Goal: Task Accomplishment & Management: Use online tool/utility

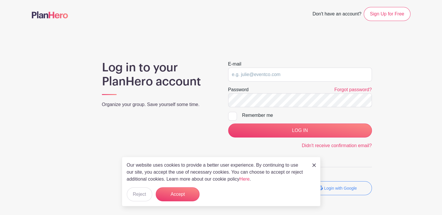
click at [315, 165] on div "Our website uses cookies to provide a better user experience. By continuing to …" at bounding box center [221, 182] width 199 height 50
click at [313, 166] on img at bounding box center [314, 166] width 4 height 4
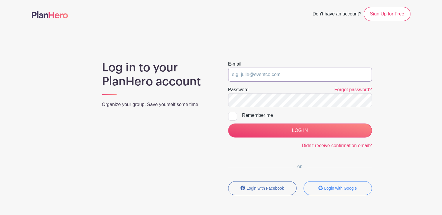
click at [291, 72] on input "email" at bounding box center [300, 75] width 144 height 14
type input "[EMAIL_ADDRESS][DOMAIN_NAME]"
click at [228, 124] on input "LOG IN" at bounding box center [300, 131] width 144 height 14
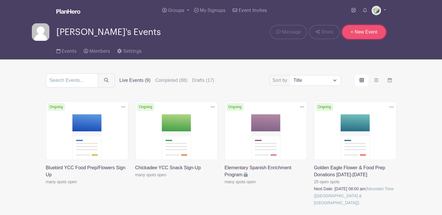
click at [361, 32] on link "+ New Event" at bounding box center [364, 32] width 44 height 14
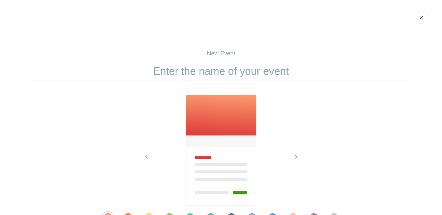
scroll to position [20, 0]
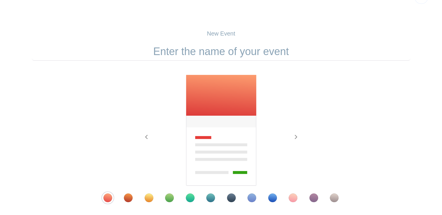
click at [224, 51] on input "text" at bounding box center [221, 52] width 378 height 18
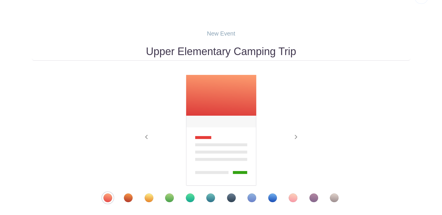
type input "Upper Elementary Camping Trip"
click at [223, 33] on p "New Event" at bounding box center [221, 33] width 378 height 9
click at [166, 202] on div at bounding box center [220, 198] width 265 height 9
click at [168, 199] on div "Template 4" at bounding box center [169, 198] width 9 height 9
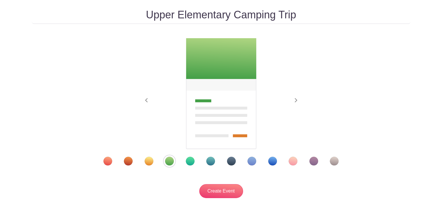
scroll to position [58, 0]
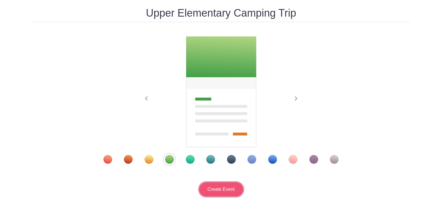
click at [221, 188] on input "Create Event" at bounding box center [221, 190] width 44 height 14
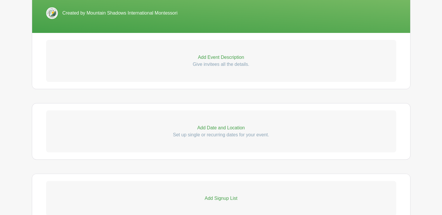
scroll to position [155, 0]
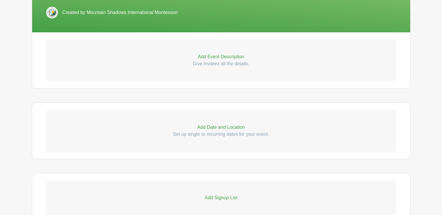
click at [222, 52] on link "Add Event Description Give invitees all the details." at bounding box center [221, 60] width 350 height 42
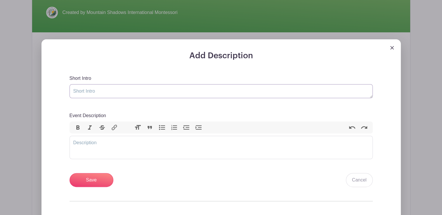
click at [190, 94] on textarea "Short Intro" at bounding box center [220, 91] width 303 height 14
type textarea "Please sign up to contribute to the camping trip!"
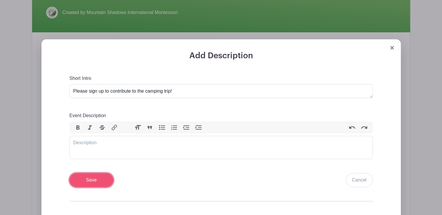
click at [103, 180] on input "Save" at bounding box center [91, 180] width 44 height 14
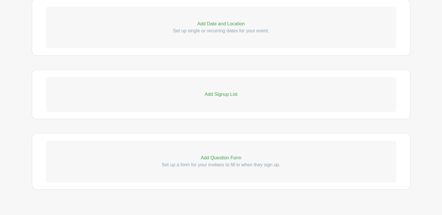
scroll to position [323, 0]
click at [213, 94] on p "Add Signup List" at bounding box center [221, 94] width 350 height 7
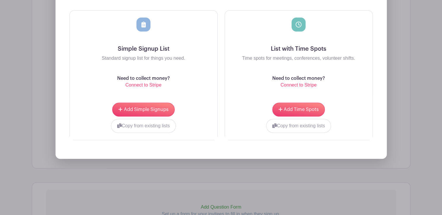
scroll to position [453, 0]
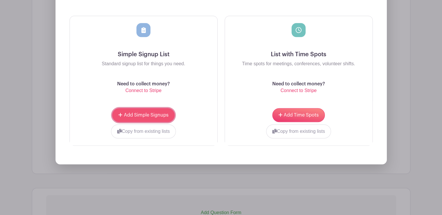
click at [147, 116] on span "Add Simple Signups" at bounding box center [146, 115] width 45 height 5
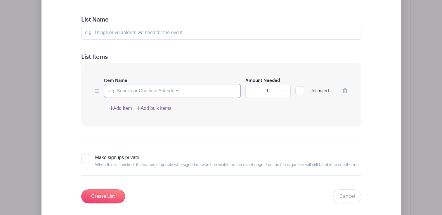
click at [148, 93] on input "Item Name" at bounding box center [172, 91] width 137 height 14
type input "Camp stove fuel cans"
click at [286, 92] on link "+" at bounding box center [283, 91] width 15 height 14
type input "2"
click at [117, 112] on link "Add Item" at bounding box center [120, 108] width 23 height 7
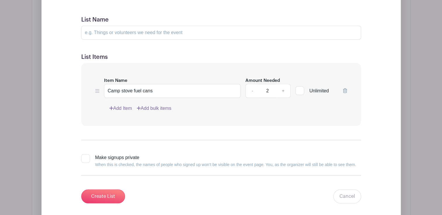
scroll to position [406, 0]
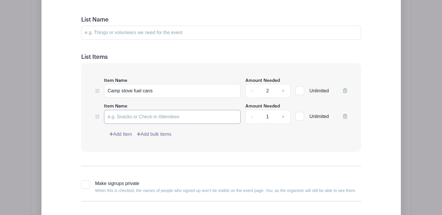
click at [119, 117] on input "Item Name" at bounding box center [172, 117] width 137 height 14
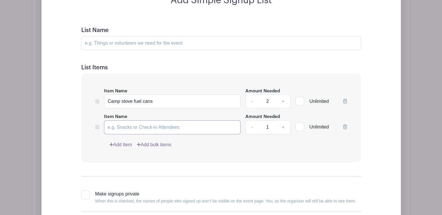
scroll to position [396, 0]
click at [122, 45] on input "List Name" at bounding box center [221, 43] width 280 height 14
type input "Camping supplies"
click at [175, 131] on input "Item Name" at bounding box center [172, 128] width 137 height 14
type input "c"
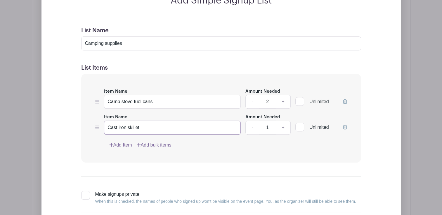
type input "Cast iron skillet"
click at [120, 144] on link "Add Item" at bounding box center [120, 145] width 23 height 7
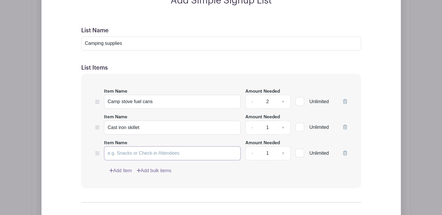
click at [134, 156] on input "Item Name" at bounding box center [172, 154] width 137 height 14
type input "Large pot"
click at [123, 168] on link "Add Item" at bounding box center [120, 171] width 23 height 7
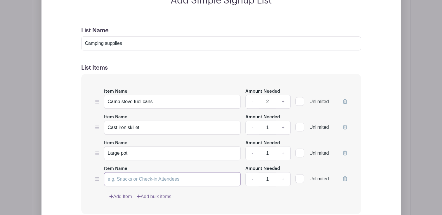
click at [121, 178] on input "Item Name" at bounding box center [172, 180] width 137 height 14
type input "c"
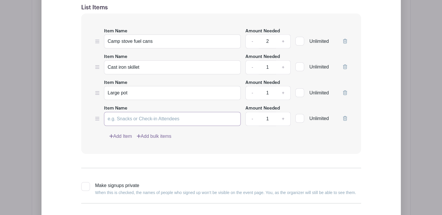
scroll to position [455, 0]
click at [146, 120] on input "Item Name" at bounding box center [172, 120] width 137 height 14
type input "cheese sticks"
click at [119, 137] on link "Add Item" at bounding box center [120, 137] width 23 height 7
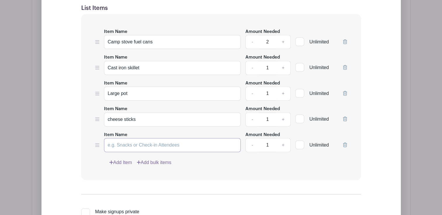
click at [123, 144] on input "Item Name" at bounding box center [172, 145] width 137 height 14
type input "beef jerky"
click at [123, 156] on div "Item Name Camp stove fuel cans Amount Needed - 2 + Unlimited Item Name Cast iro…" at bounding box center [221, 97] width 280 height 167
click at [120, 163] on link "Add Item" at bounding box center [120, 162] width 23 height 7
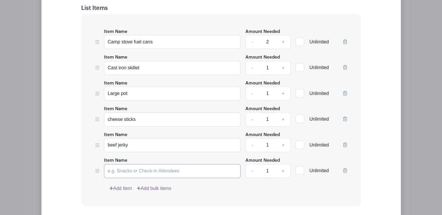
click at [126, 173] on input "Item Name" at bounding box center [172, 171] width 137 height 14
type input "fruit"
click at [299, 169] on div at bounding box center [299, 170] width 9 height 9
click at [299, 169] on input "Unlimited" at bounding box center [297, 170] width 4 height 4
checkbox input "true"
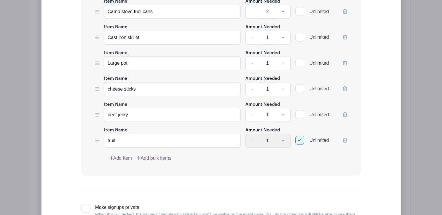
click at [116, 157] on link "Add Item" at bounding box center [120, 158] width 23 height 7
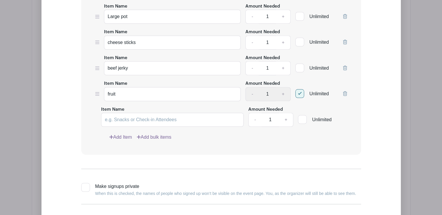
scroll to position [486, 0]
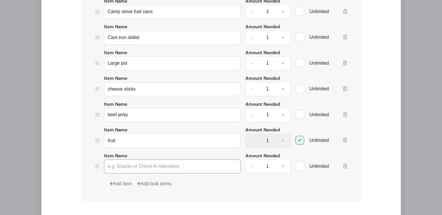
click at [135, 160] on input "Item Name" at bounding box center [172, 167] width 137 height 14
type input "granola bars"
click at [283, 164] on link "+" at bounding box center [283, 167] width 15 height 14
type input "2"
click at [284, 115] on link "+" at bounding box center [283, 115] width 15 height 14
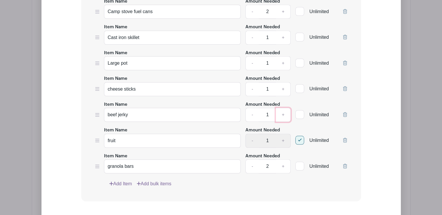
type input "2"
click at [284, 89] on link "+" at bounding box center [283, 89] width 15 height 14
click at [250, 90] on link "-" at bounding box center [251, 89] width 13 height 14
type input "1"
click at [251, 114] on link "-" at bounding box center [251, 115] width 13 height 14
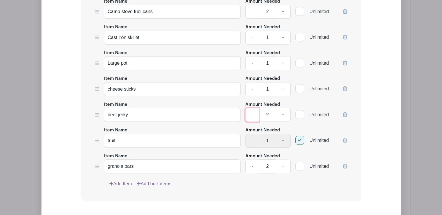
type input "1"
click at [255, 168] on link "-" at bounding box center [251, 167] width 13 height 14
type input "1"
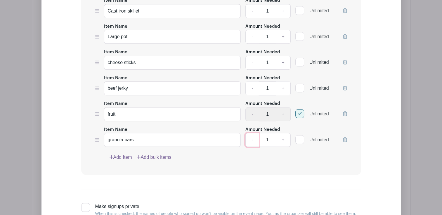
scroll to position [516, 0]
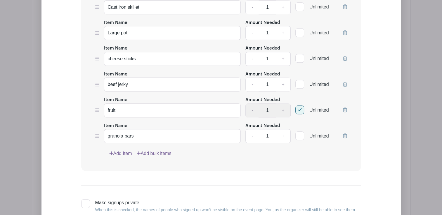
click at [120, 150] on link "Add Item" at bounding box center [120, 153] width 23 height 7
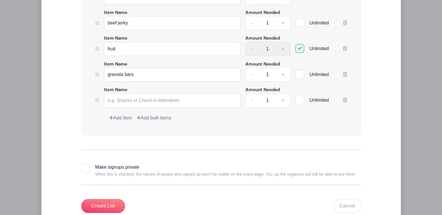
scroll to position [578, 0]
click at [99, 203] on input "Create List" at bounding box center [103, 206] width 44 height 14
click at [347, 98] on div "Item Name Camp stove fuel cans Amount Needed - 2 + Unlimited Item Name Cast iro…" at bounding box center [221, 13] width 280 height 244
click at [345, 98] on icon at bounding box center [345, 99] width 4 height 5
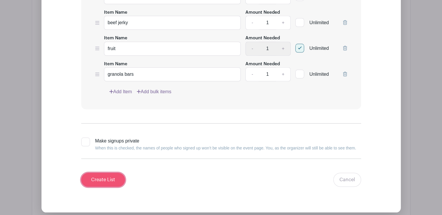
click at [94, 180] on input "Create List" at bounding box center [103, 180] width 44 height 14
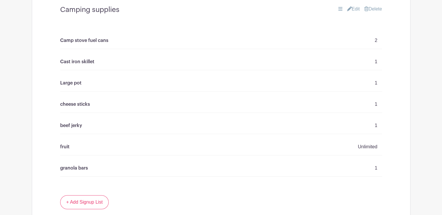
scroll to position [347, 0]
